Goal: Browse casually

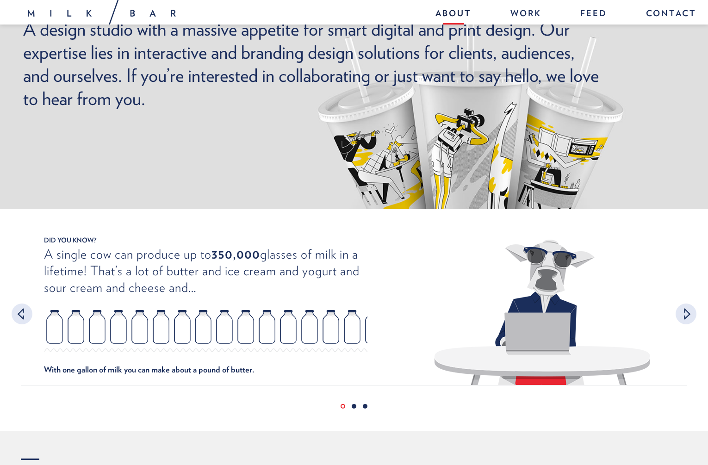
scroll to position [95, 0]
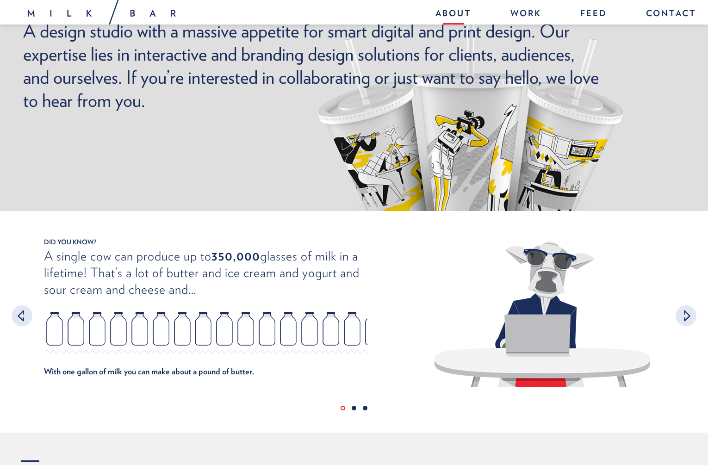
click at [459, 13] on link "About" at bounding box center [453, 15] width 55 height 20
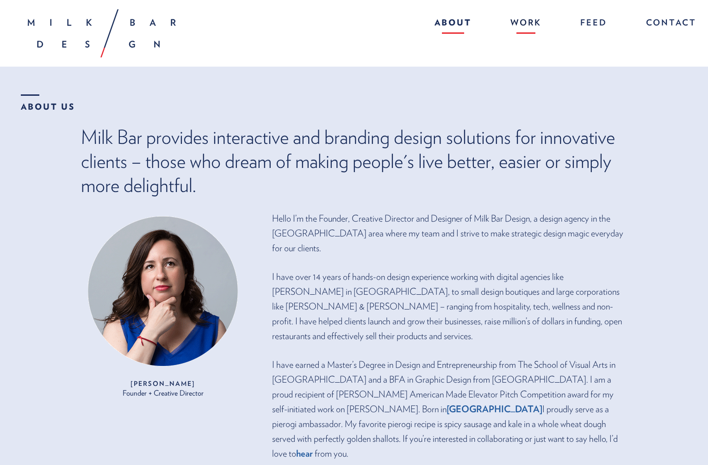
click at [522, 24] on link "Work" at bounding box center [526, 24] width 50 height 20
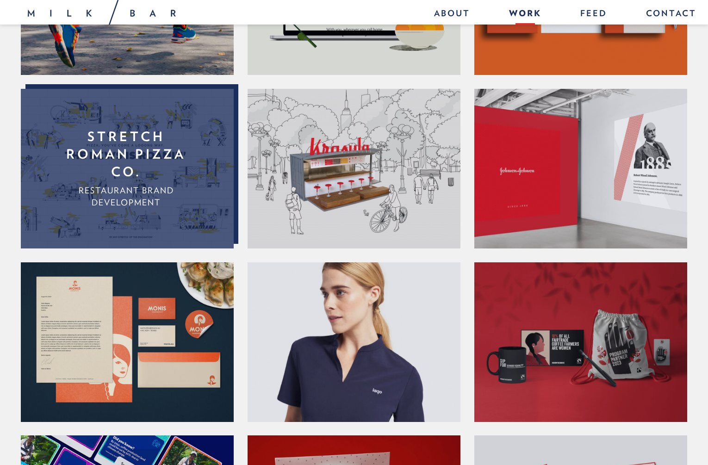
scroll to position [216, 0]
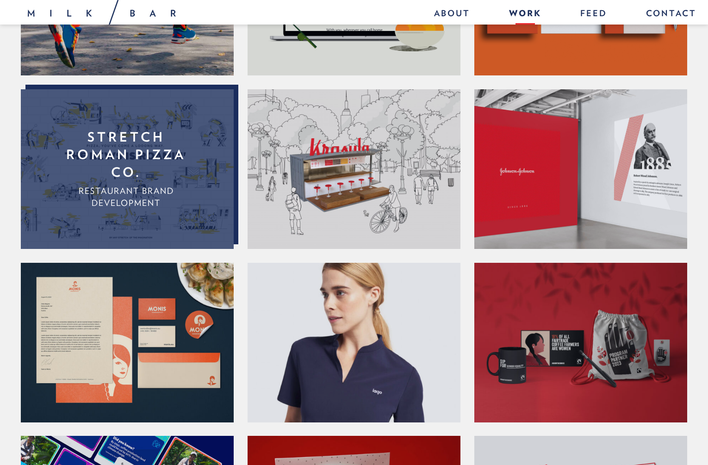
click at [164, 180] on h2 "Stretch Roman Pizza Co." at bounding box center [126, 154] width 128 height 53
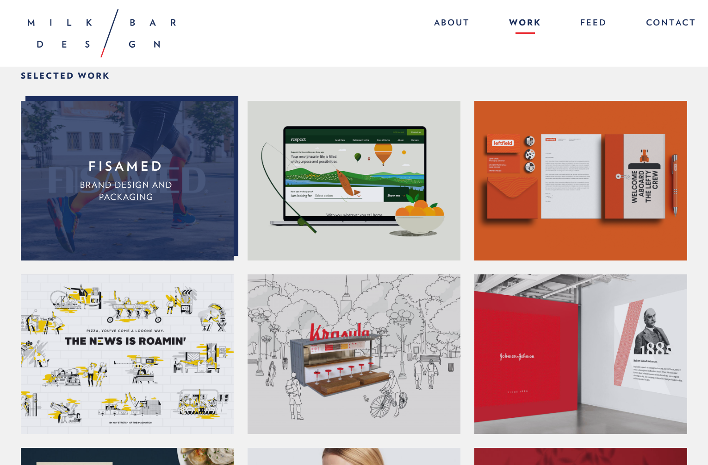
scroll to position [31, 0]
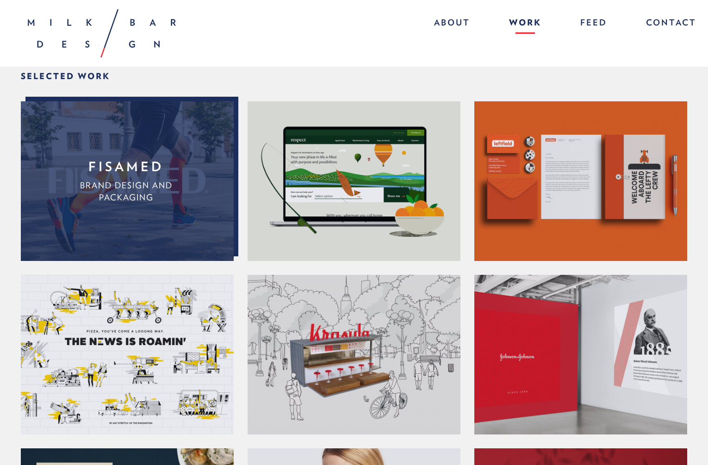
click at [131, 237] on link "Fisamed Brand Design and Packaging" at bounding box center [126, 181] width 211 height 160
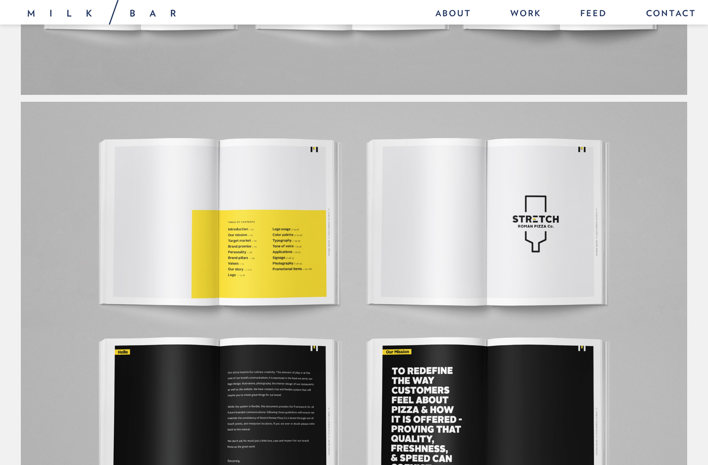
scroll to position [2015, 0]
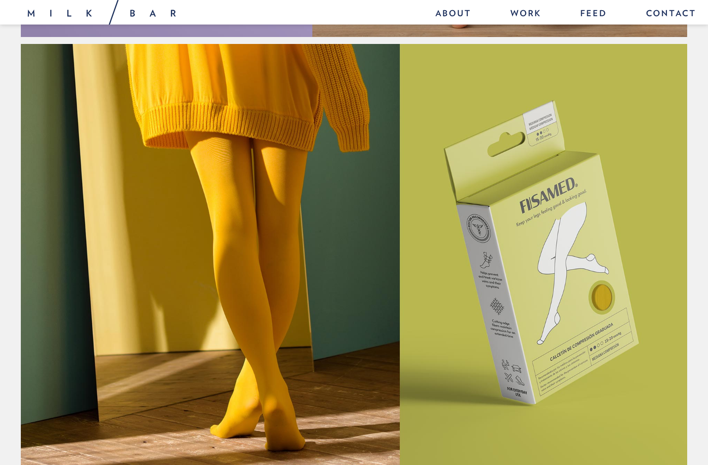
scroll to position [2924, 0]
